Goal: Information Seeking & Learning: Understand process/instructions

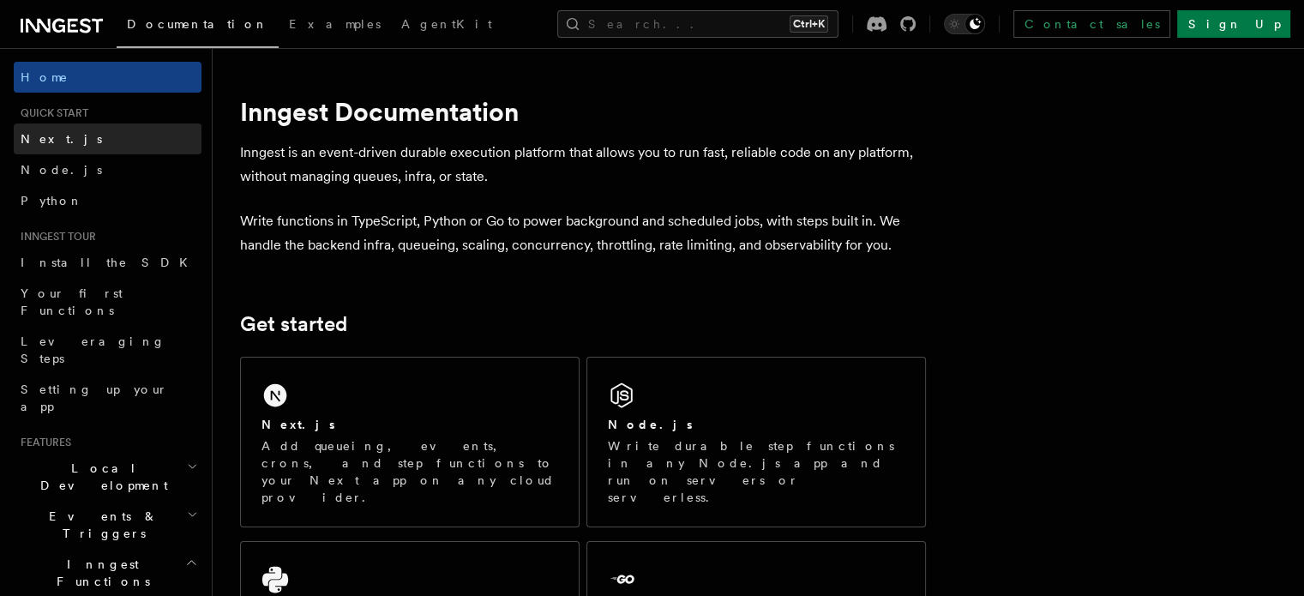
click at [47, 141] on span "Next.js" at bounding box center [61, 139] width 81 height 14
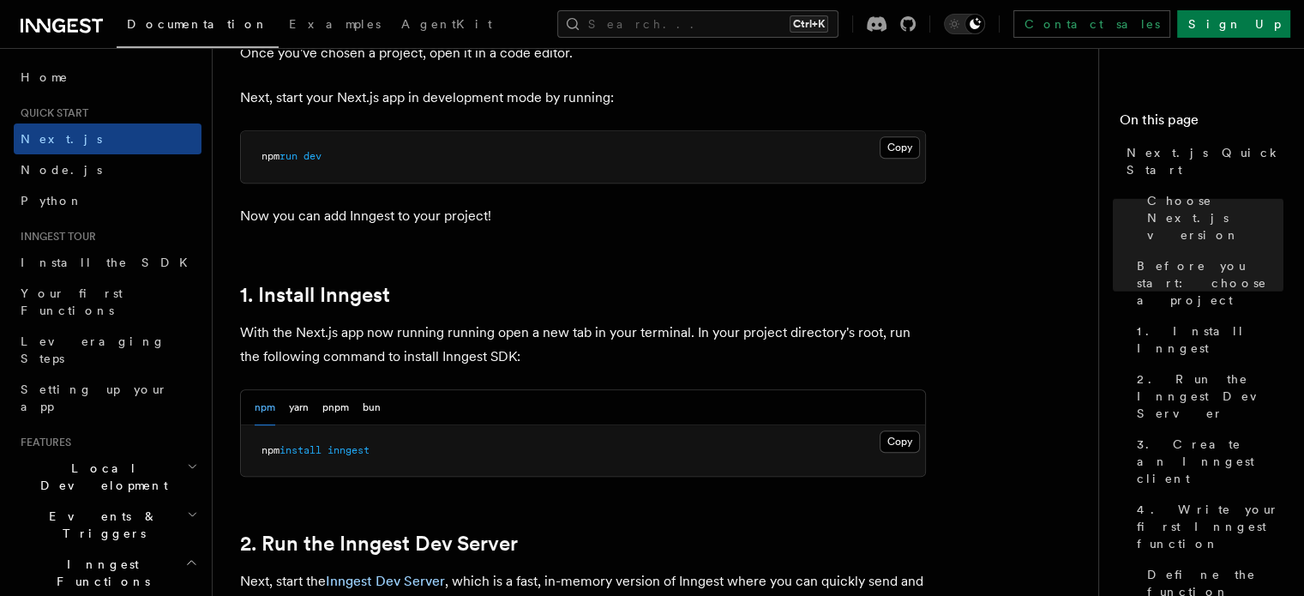
scroll to position [772, 0]
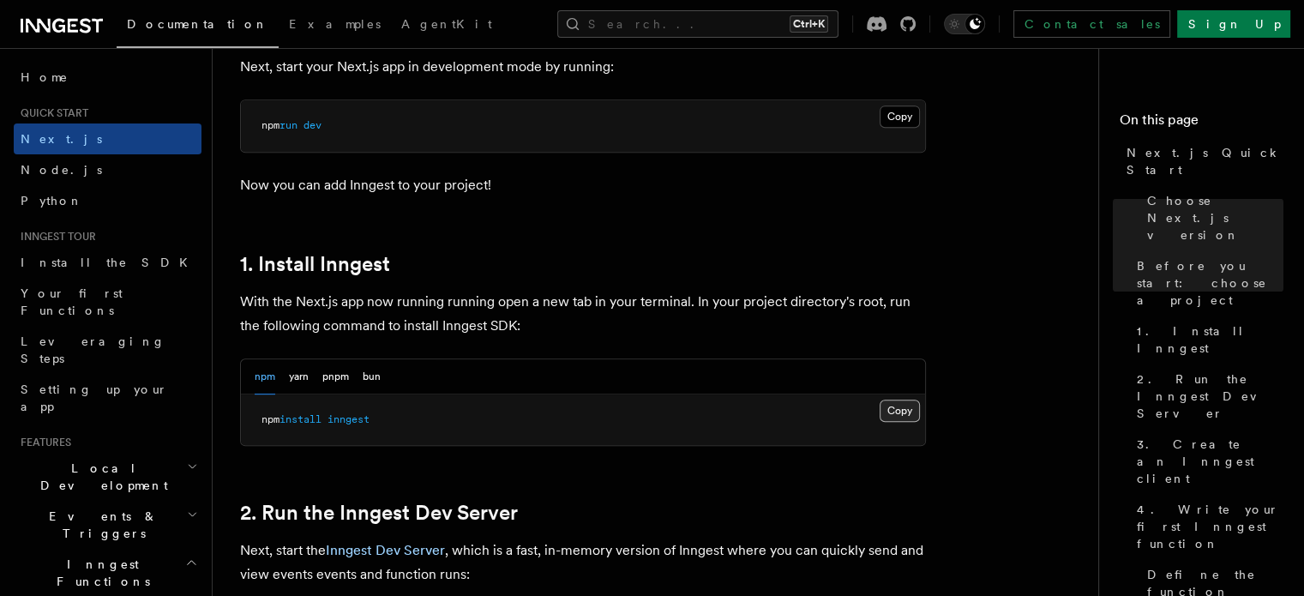
click at [912, 407] on button "Copy Copied" at bounding box center [900, 411] width 40 height 22
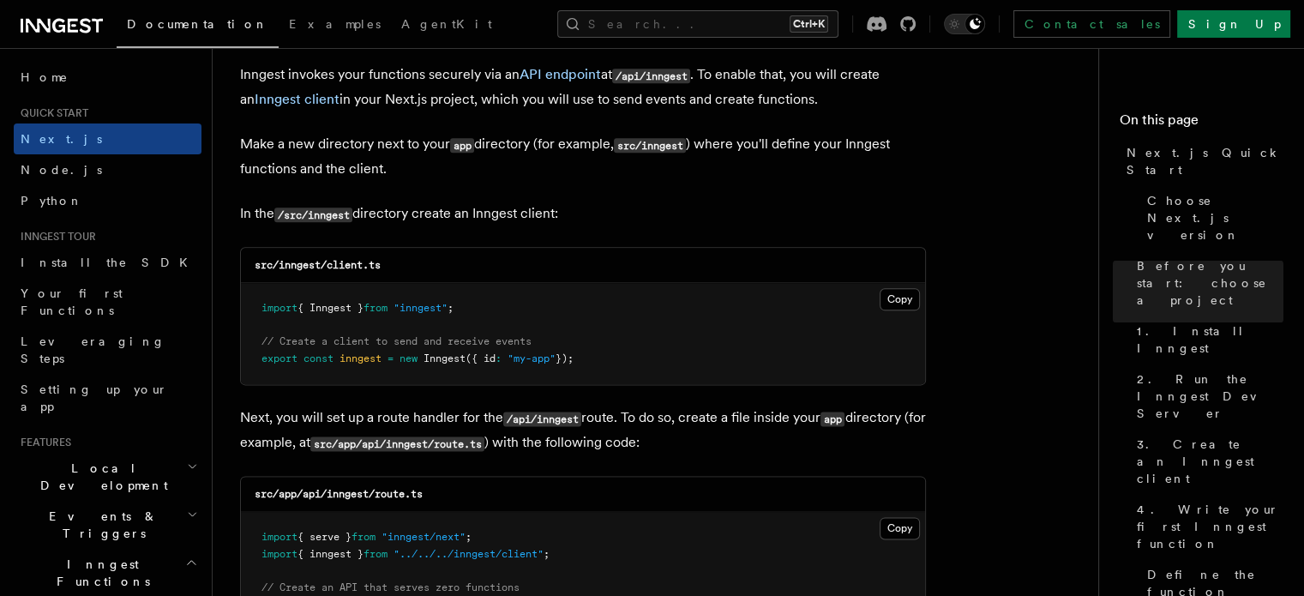
scroll to position [2229, 0]
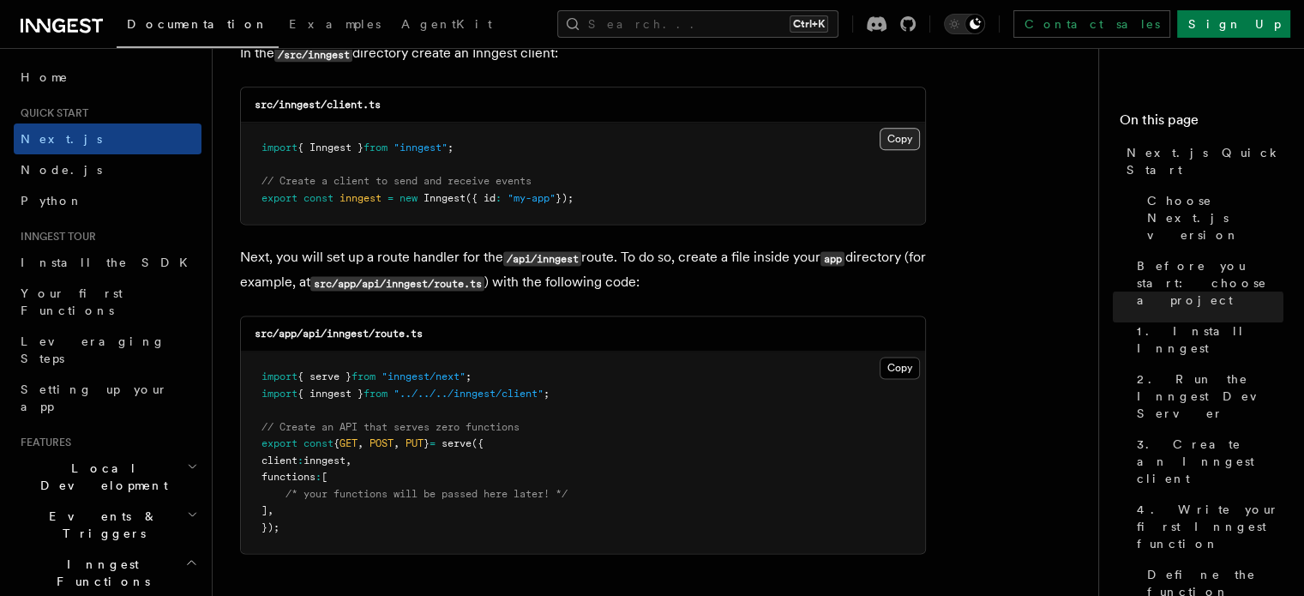
click at [900, 140] on button "Copy Copied" at bounding box center [900, 139] width 40 height 22
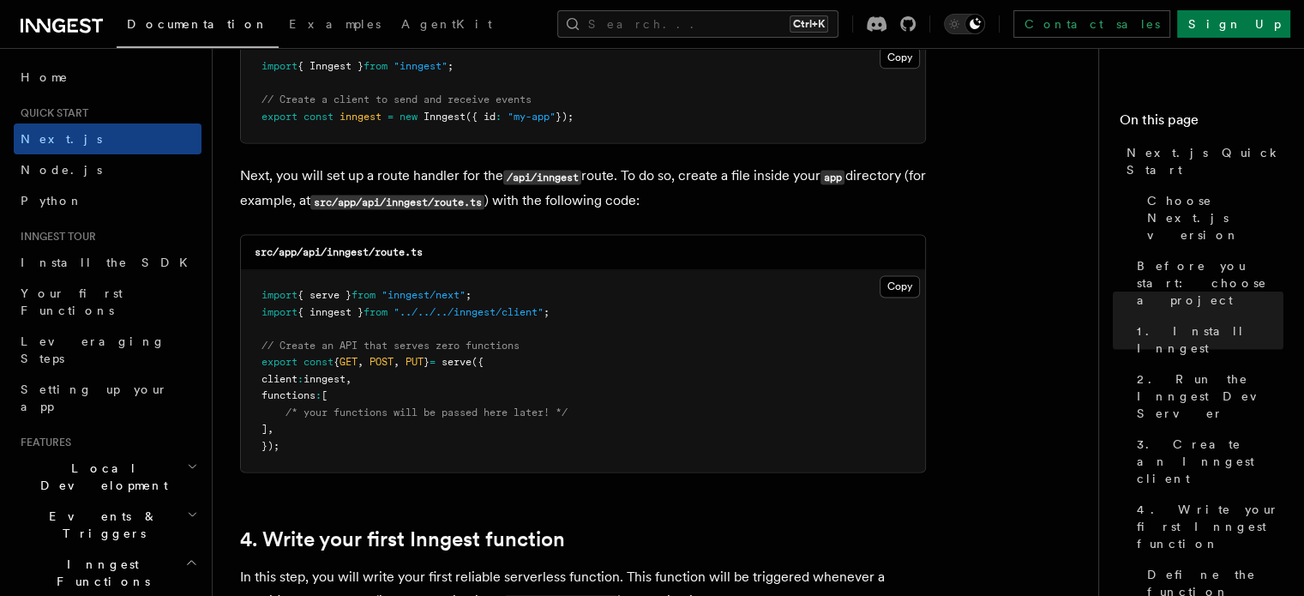
scroll to position [2315, 0]
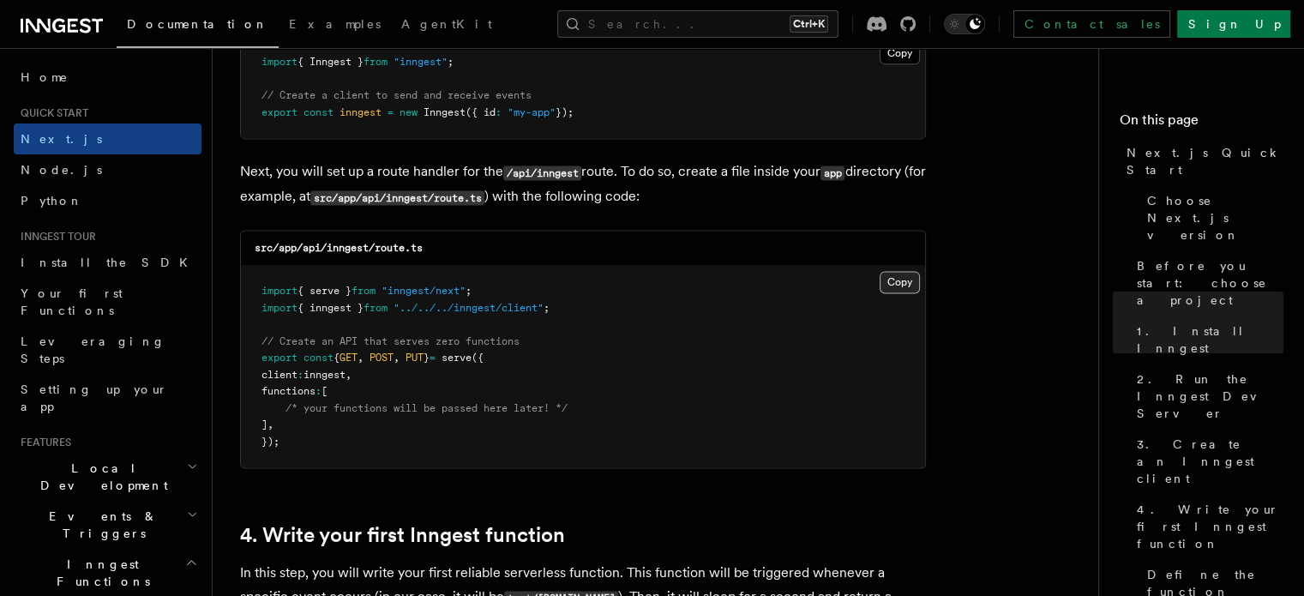
click at [917, 280] on button "Copy Copied" at bounding box center [900, 282] width 40 height 22
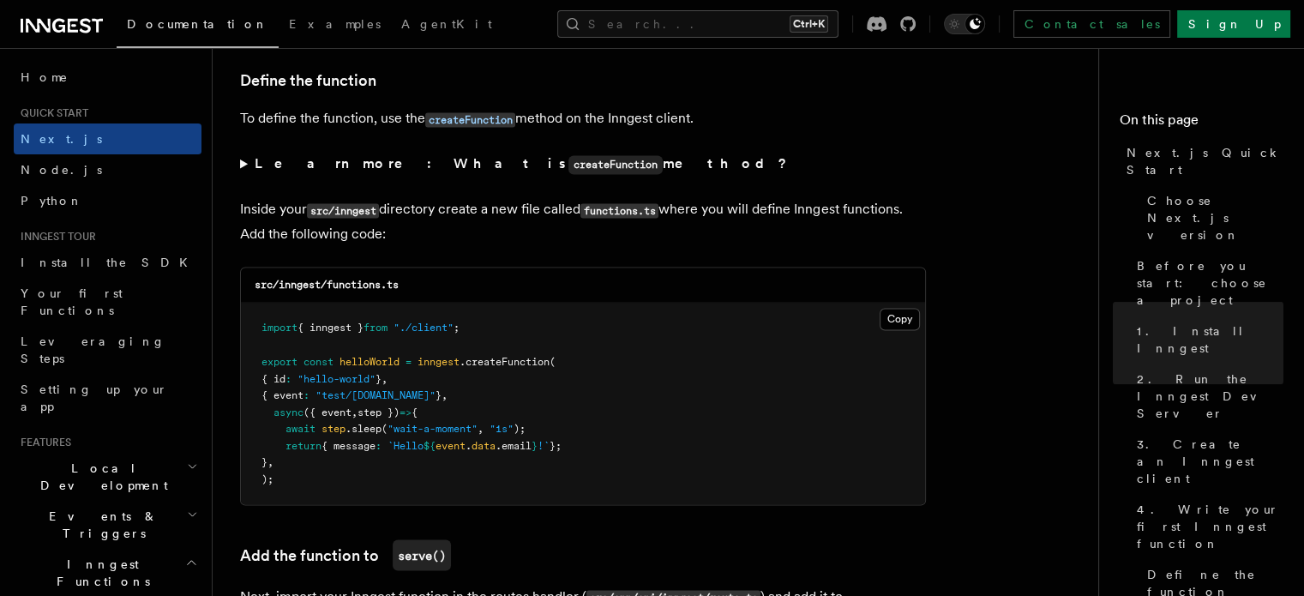
scroll to position [2915, 0]
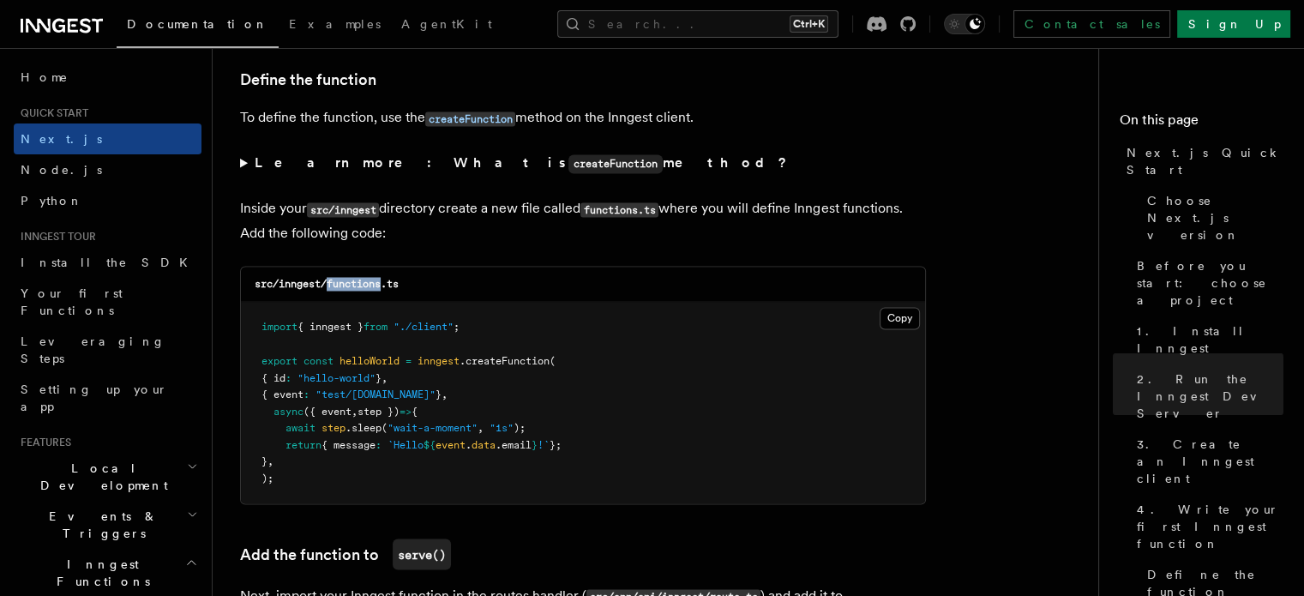
drag, startPoint x: 328, startPoint y: 282, endPoint x: 381, endPoint y: 282, distance: 52.3
click at [381, 282] on code "src/inngest/functions.ts" at bounding box center [327, 284] width 144 height 12
copy code "functions"
